Goal: Task Accomplishment & Management: Use online tool/utility

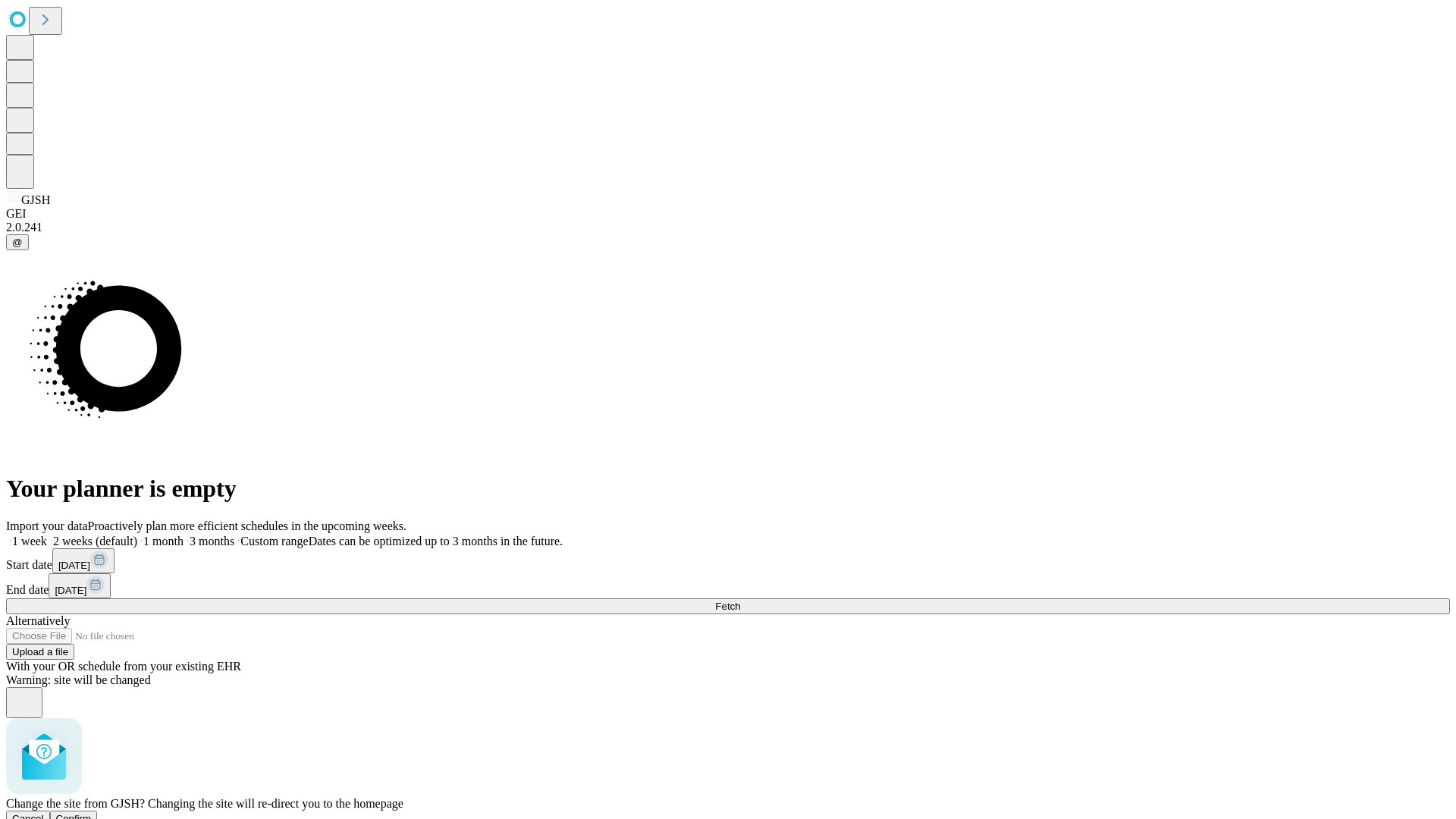
click at [92, 813] on span "Confirm" at bounding box center [74, 818] width 36 height 11
click at [47, 535] on label "1 week" at bounding box center [26, 541] width 41 height 13
click at [740, 601] on span "Fetch" at bounding box center [728, 606] width 25 height 11
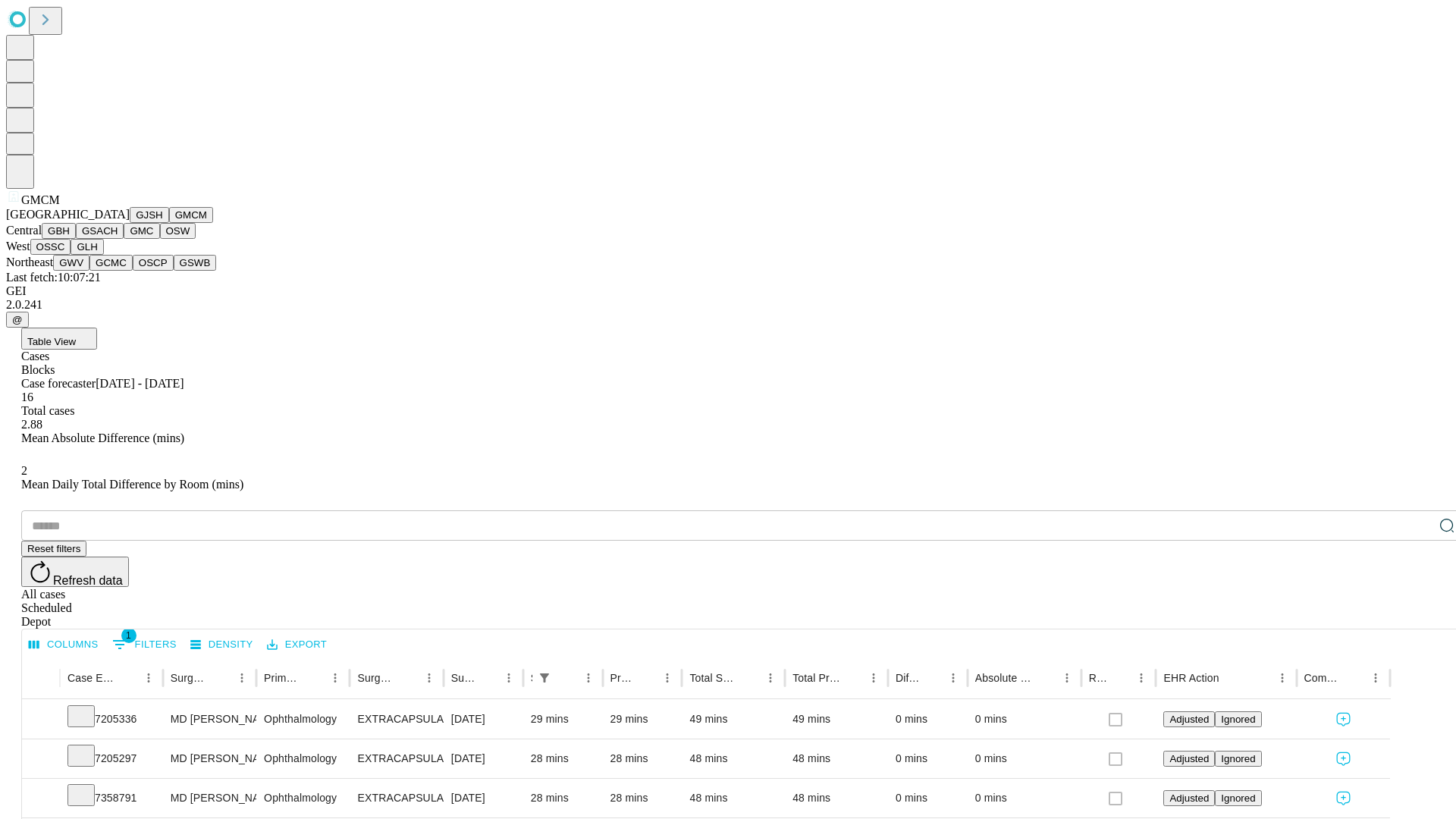
click at [76, 238] on button "GBH" at bounding box center [59, 230] width 34 height 16
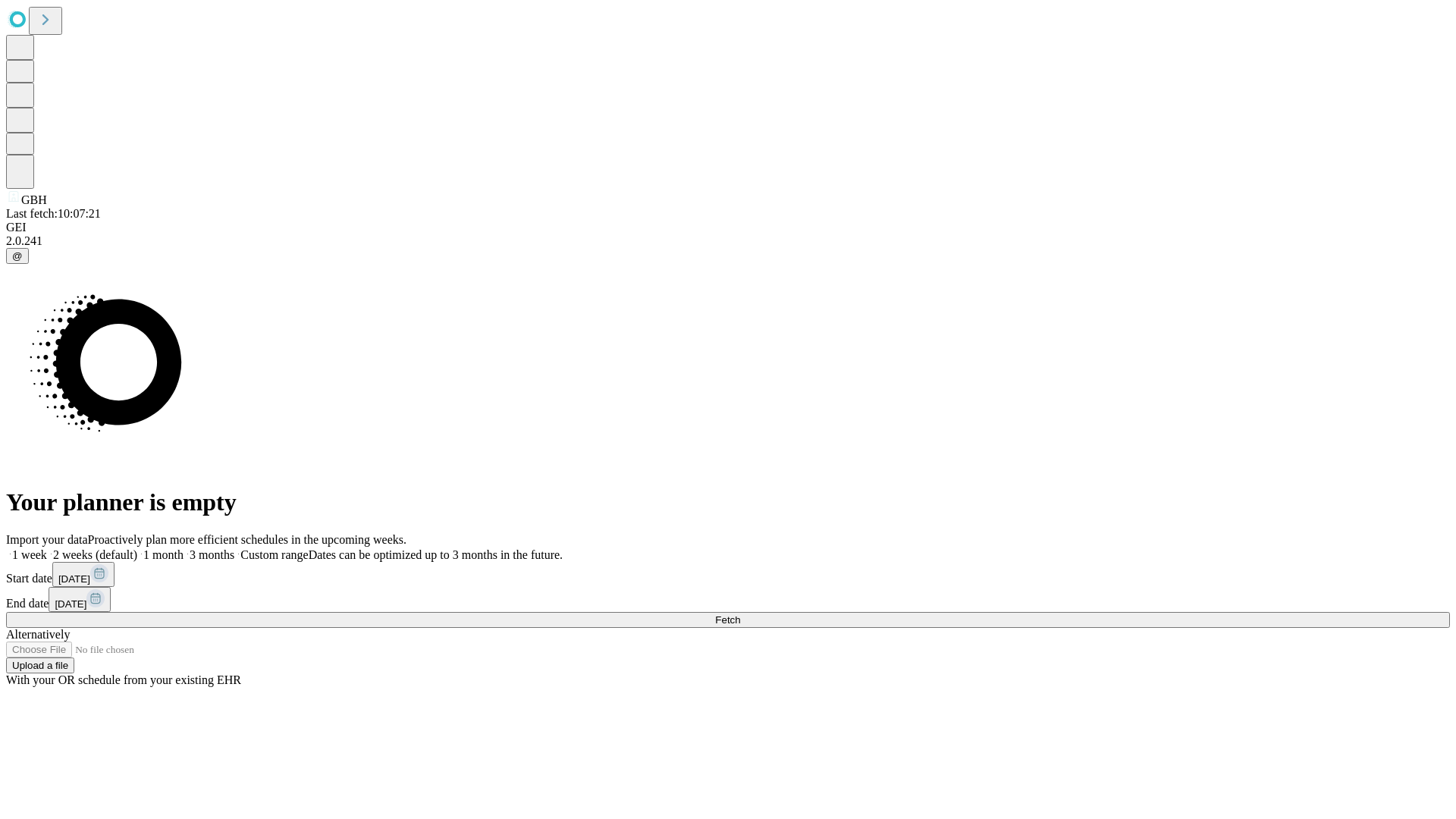
click at [47, 549] on label "1 week" at bounding box center [26, 555] width 41 height 13
click at [740, 614] on span "Fetch" at bounding box center [728, 619] width 25 height 11
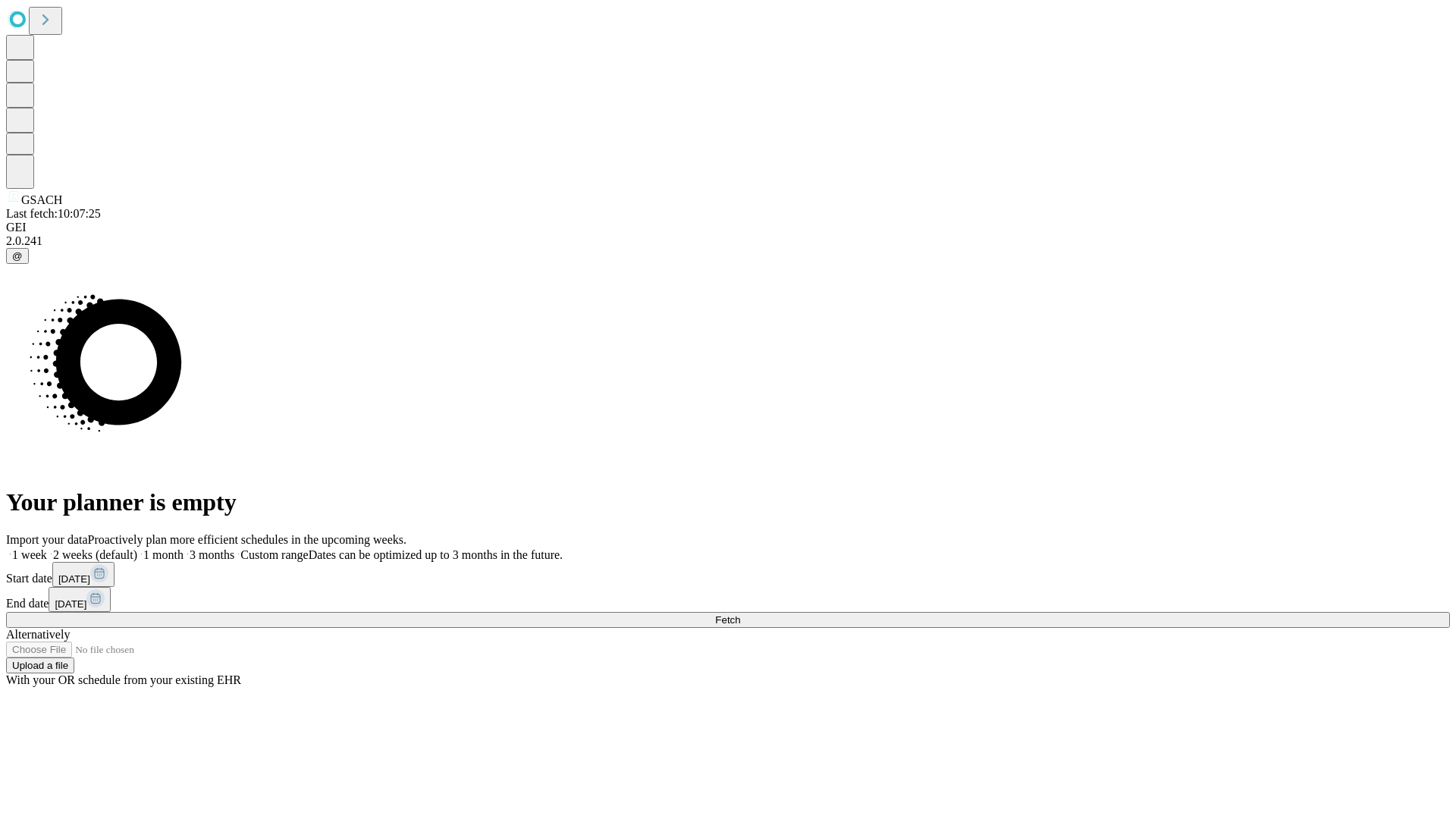
click at [47, 549] on label "1 week" at bounding box center [26, 555] width 41 height 13
click at [740, 614] on span "Fetch" at bounding box center [728, 619] width 25 height 11
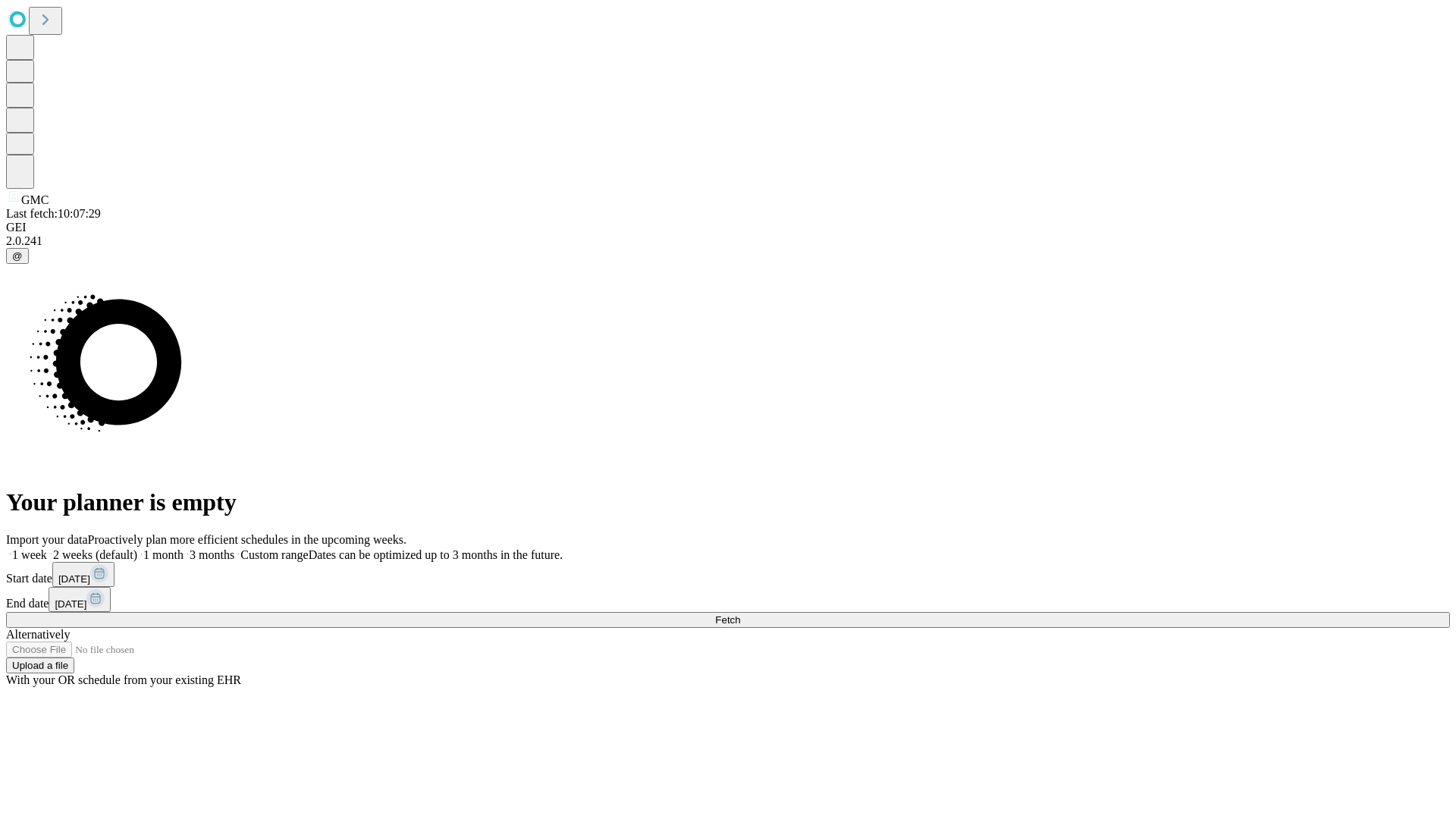
click at [47, 549] on label "1 week" at bounding box center [26, 555] width 41 height 13
click at [740, 614] on span "Fetch" at bounding box center [728, 619] width 25 height 11
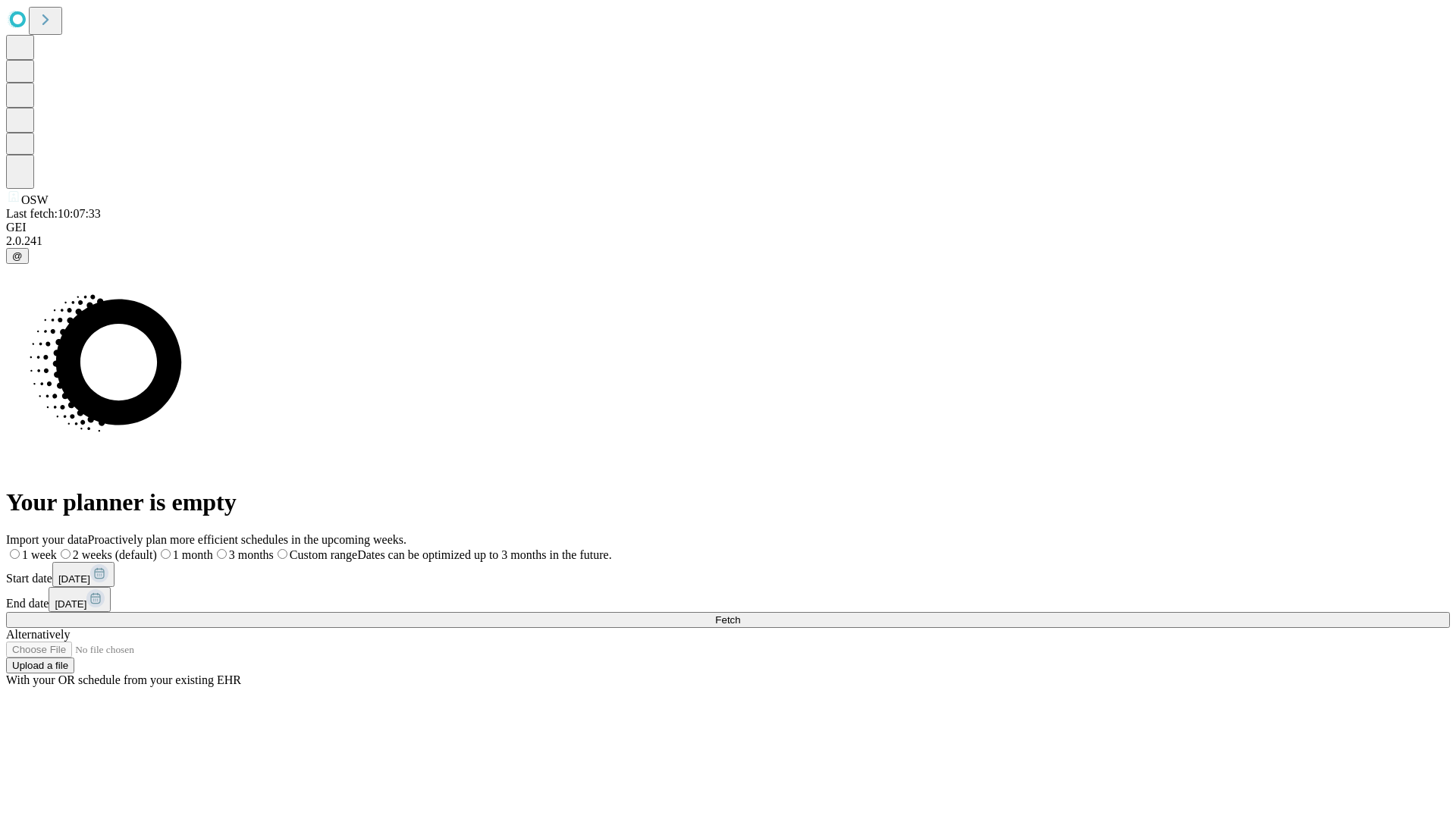
click at [57, 549] on label "1 week" at bounding box center [31, 555] width 51 height 13
click at [740, 614] on span "Fetch" at bounding box center [728, 619] width 25 height 11
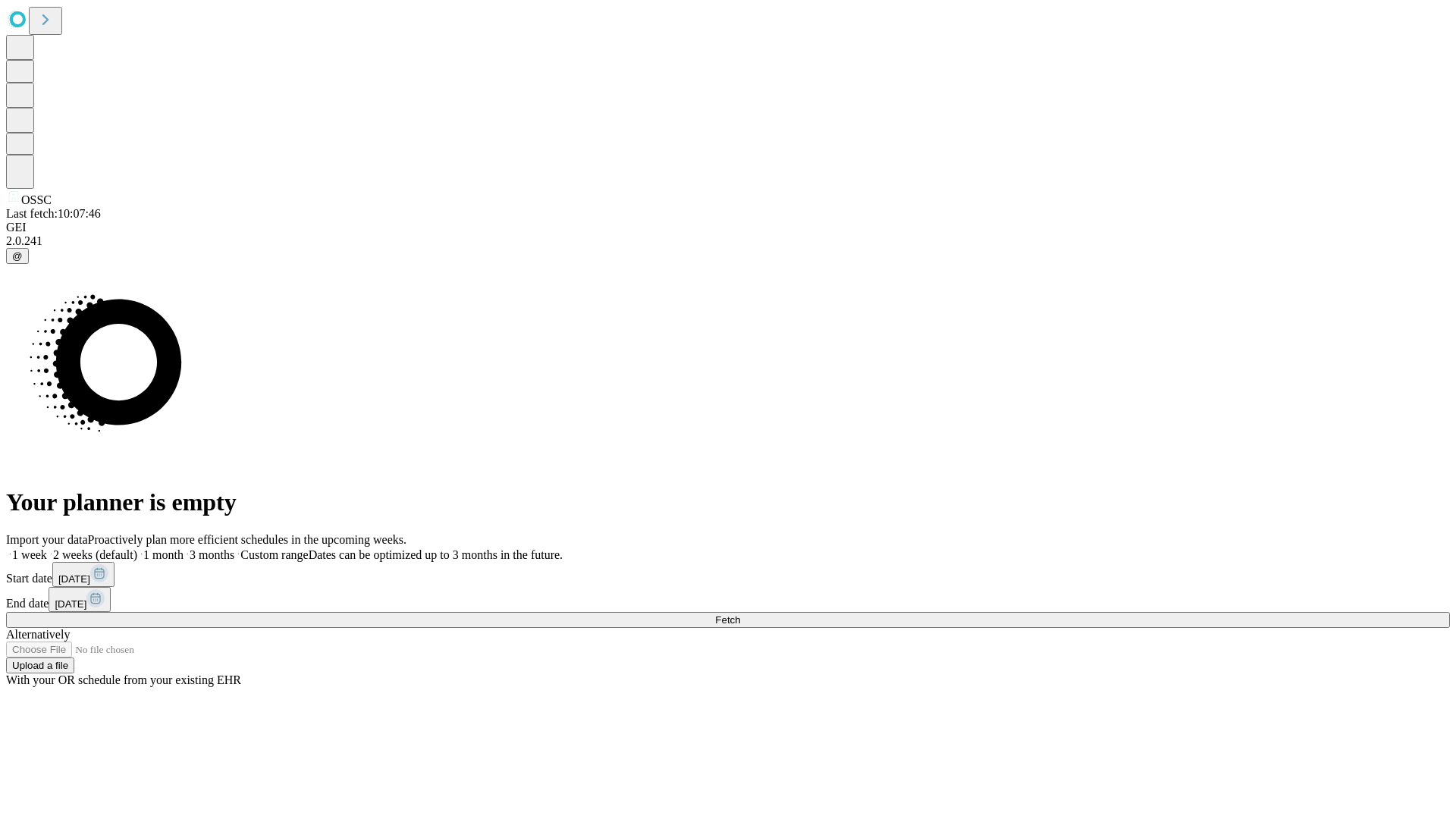
click at [47, 549] on label "1 week" at bounding box center [26, 555] width 41 height 13
click at [740, 614] on span "Fetch" at bounding box center [728, 619] width 25 height 11
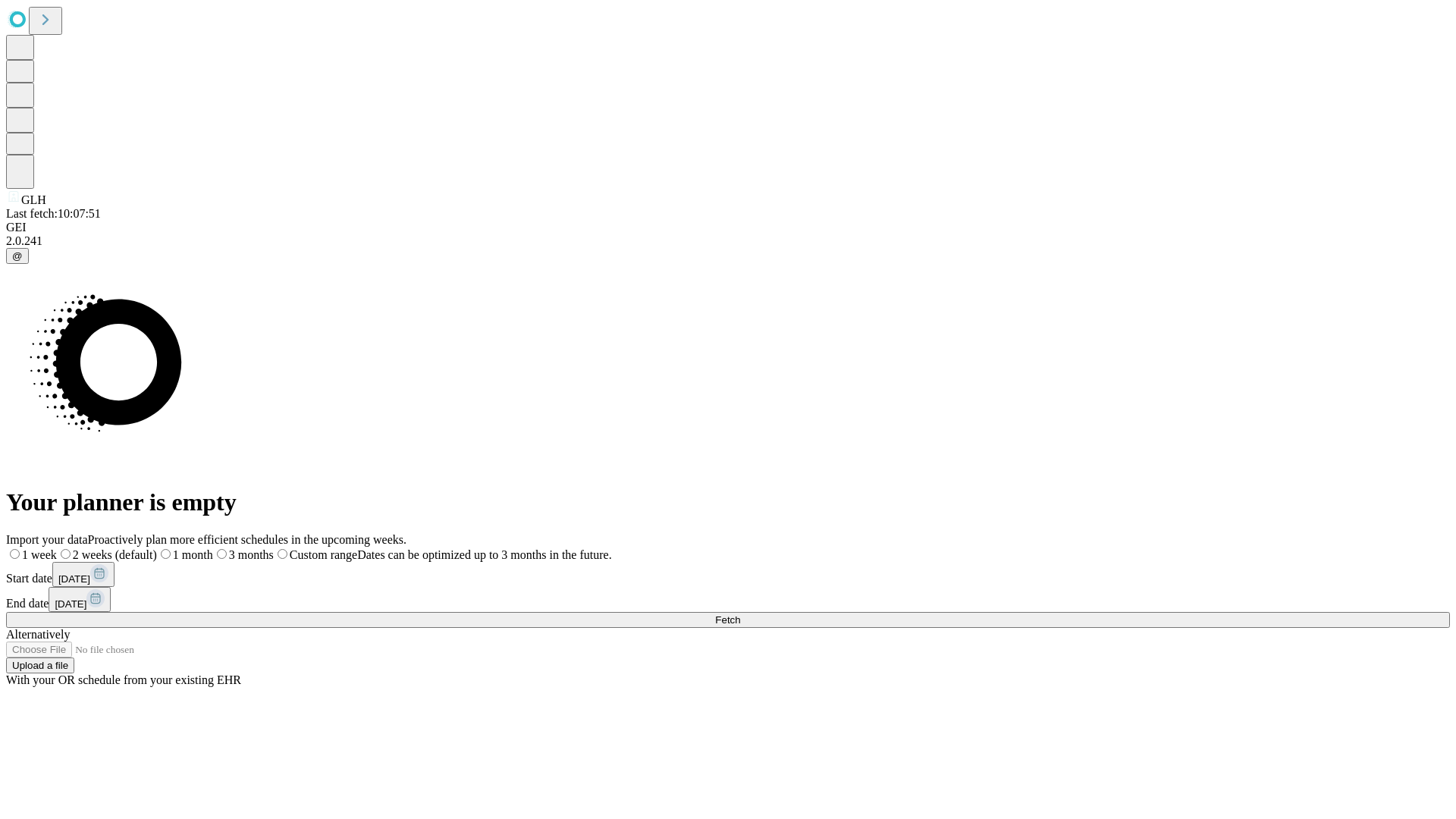
click at [57, 549] on label "1 week" at bounding box center [31, 555] width 51 height 13
click at [740, 614] on span "Fetch" at bounding box center [728, 619] width 25 height 11
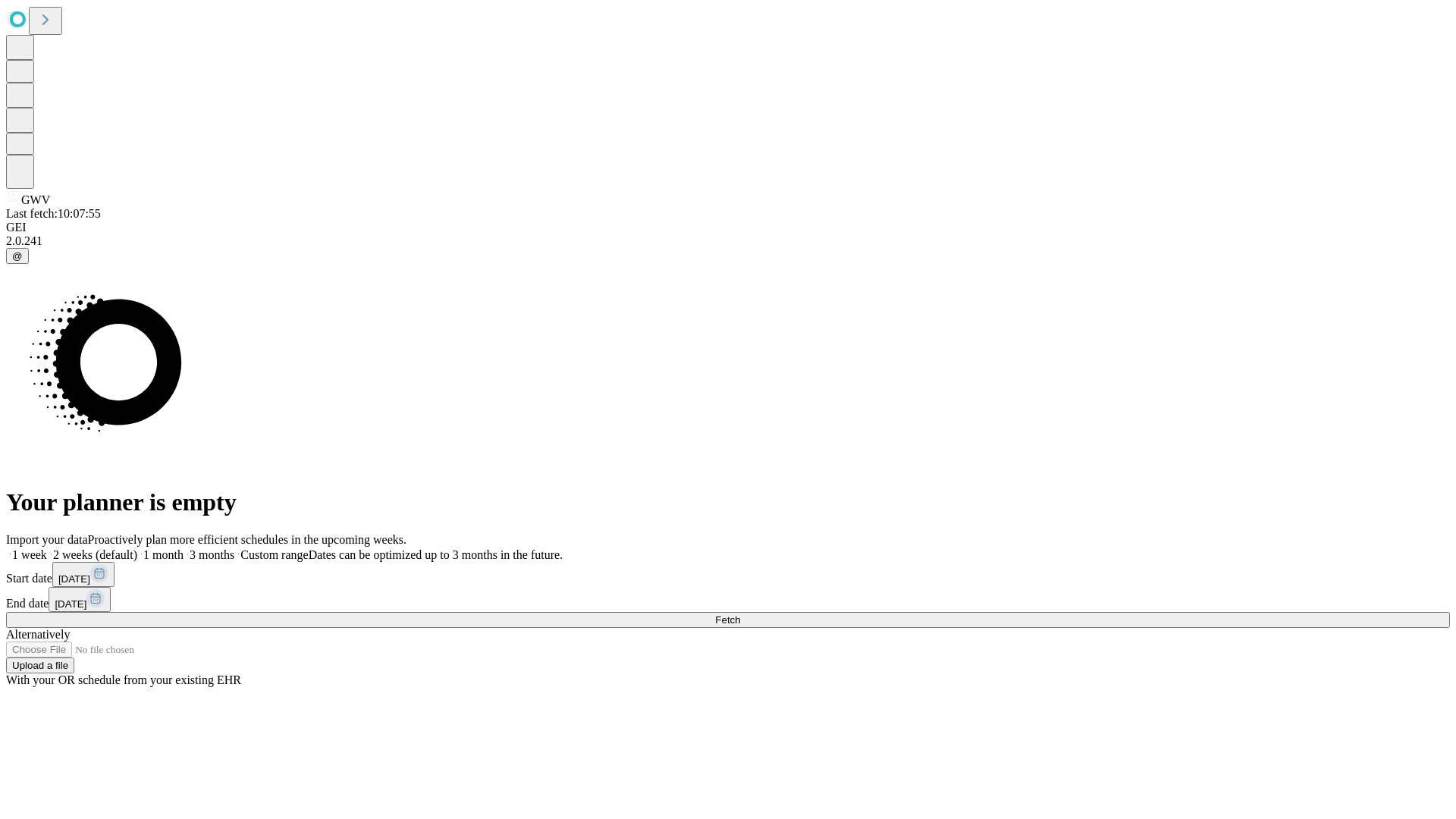
click at [47, 549] on label "1 week" at bounding box center [26, 555] width 41 height 13
click at [740, 614] on span "Fetch" at bounding box center [728, 619] width 25 height 11
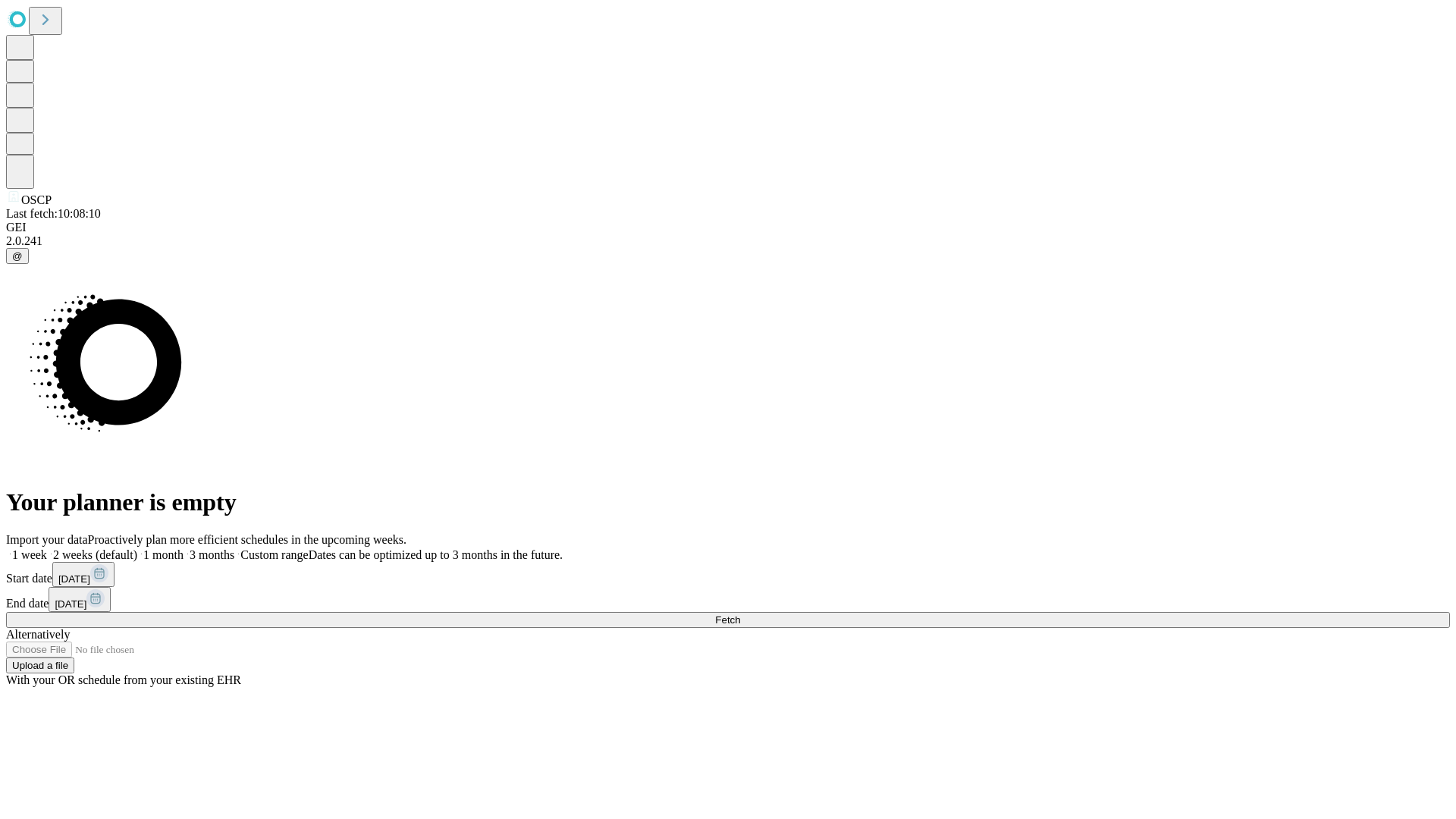
click at [47, 549] on label "1 week" at bounding box center [26, 555] width 41 height 13
click at [740, 614] on span "Fetch" at bounding box center [728, 619] width 25 height 11
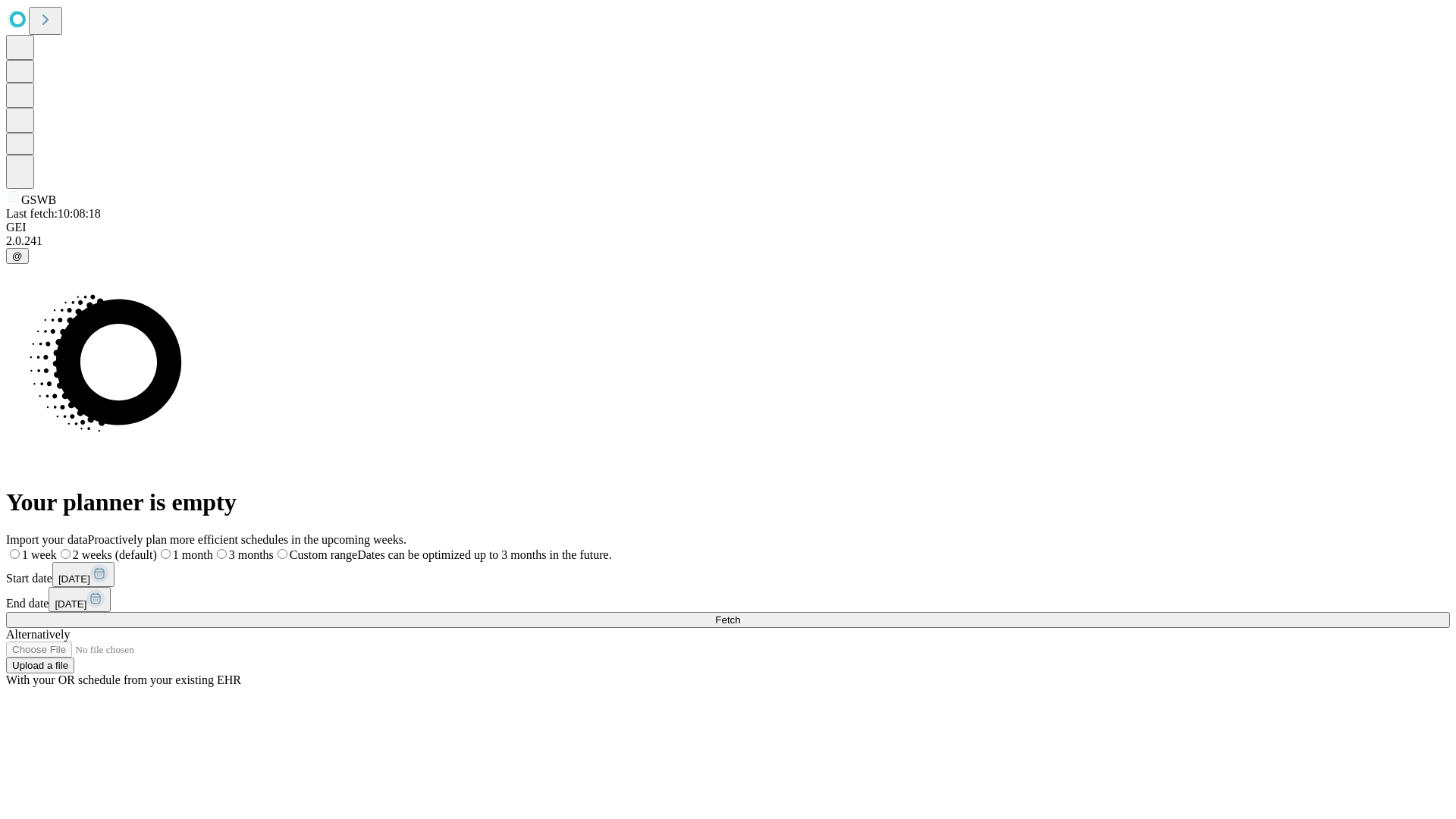
click at [57, 549] on label "1 week" at bounding box center [31, 555] width 51 height 13
click at [740, 614] on span "Fetch" at bounding box center [728, 619] width 25 height 11
